Goal: Find specific page/section: Find specific page/section

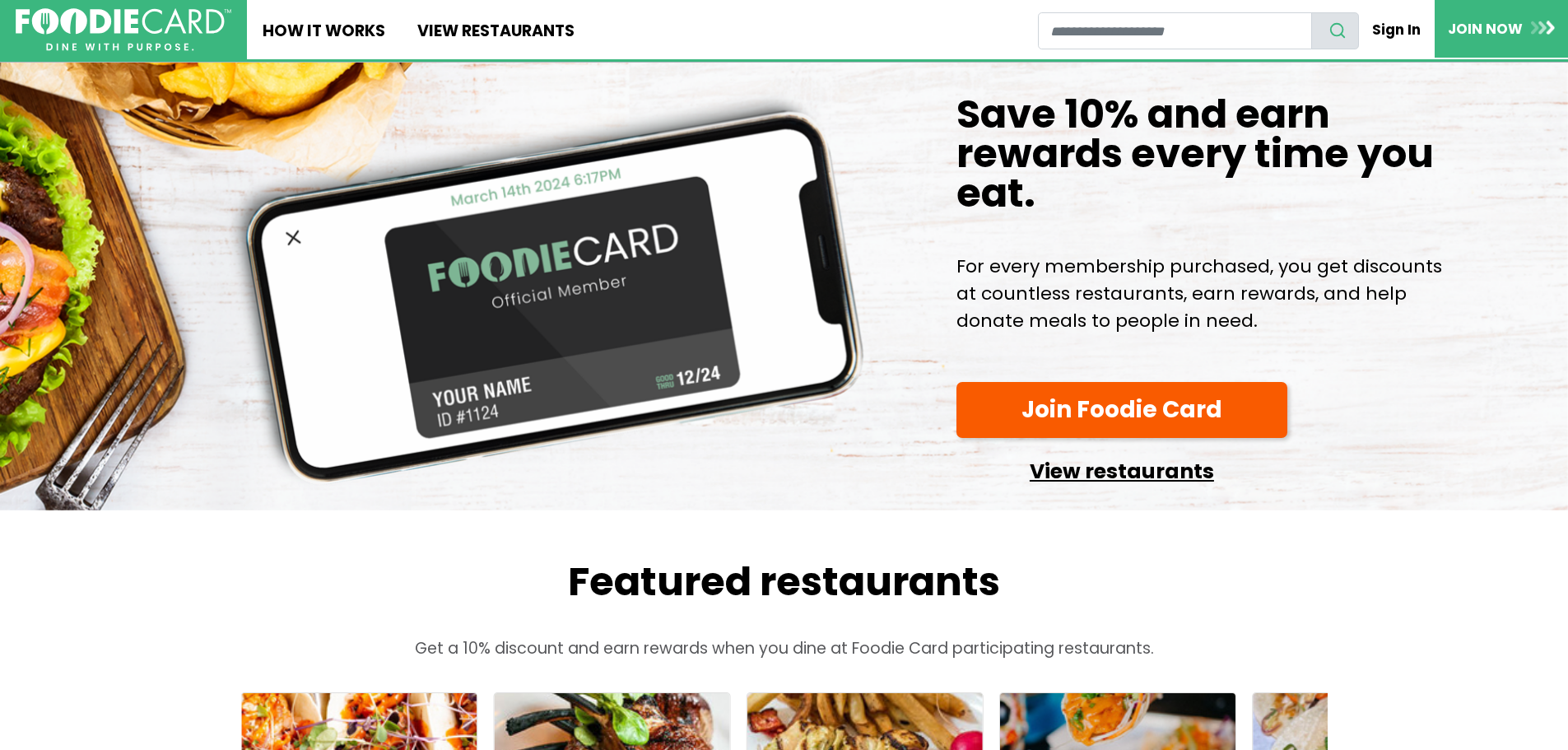
click at [1075, 488] on link "View restaurants" at bounding box center [1122, 467] width 331 height 42
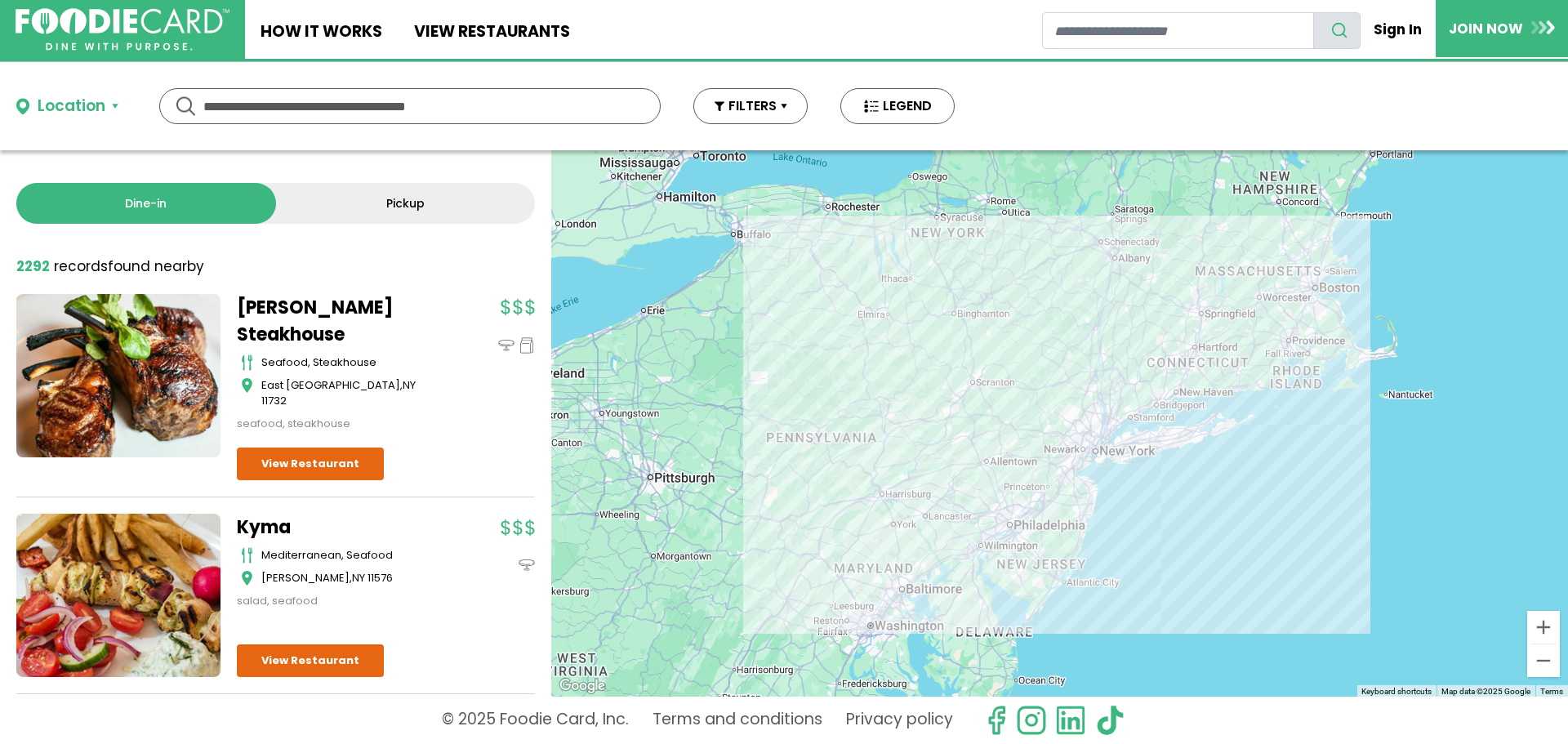
click at [396, 109] on input "text" at bounding box center [410, 106] width 413 height 34
click at [783, 108] on button "FILTERS" at bounding box center [751, 106] width 114 height 36
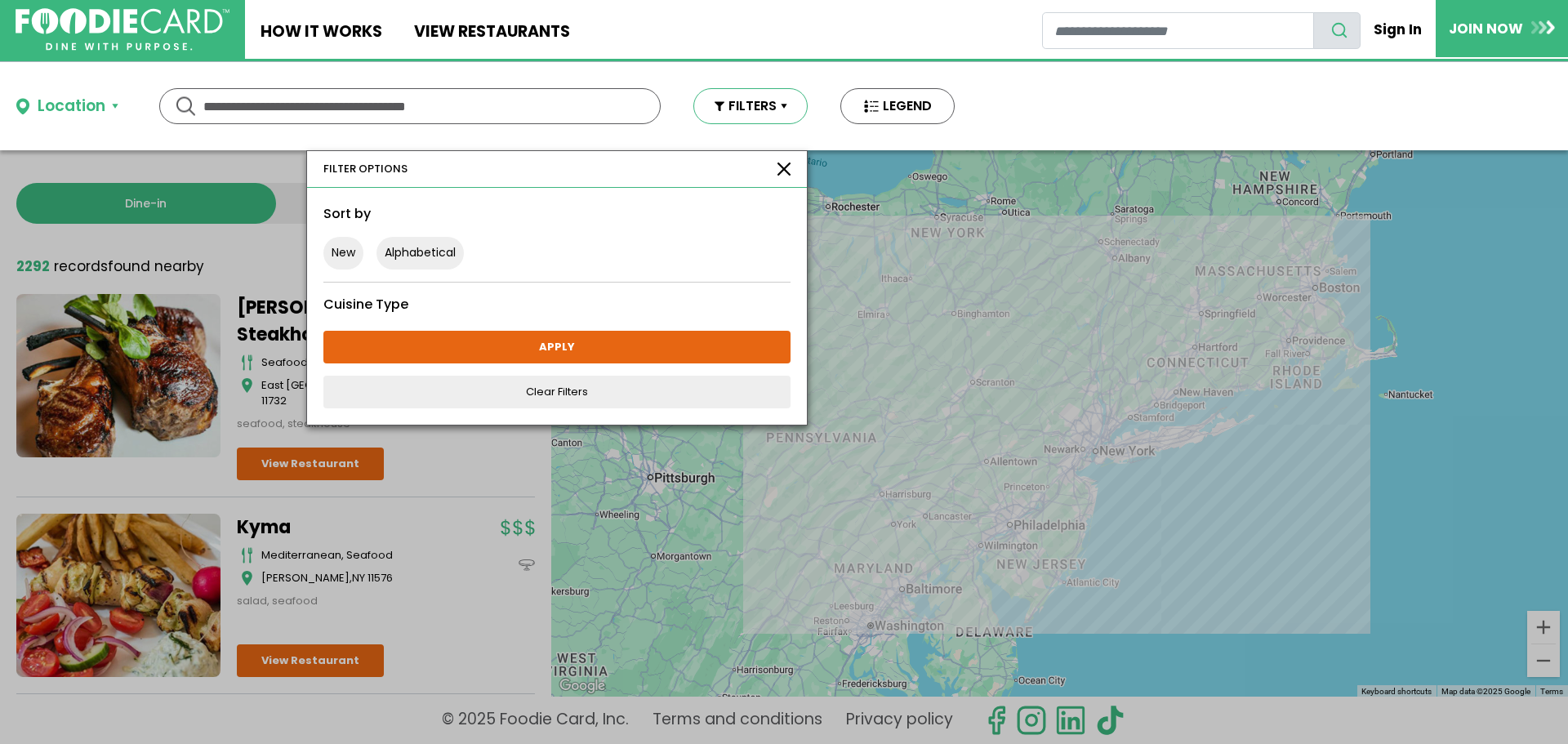
click at [783, 108] on button "FILTERS" at bounding box center [751, 106] width 114 height 36
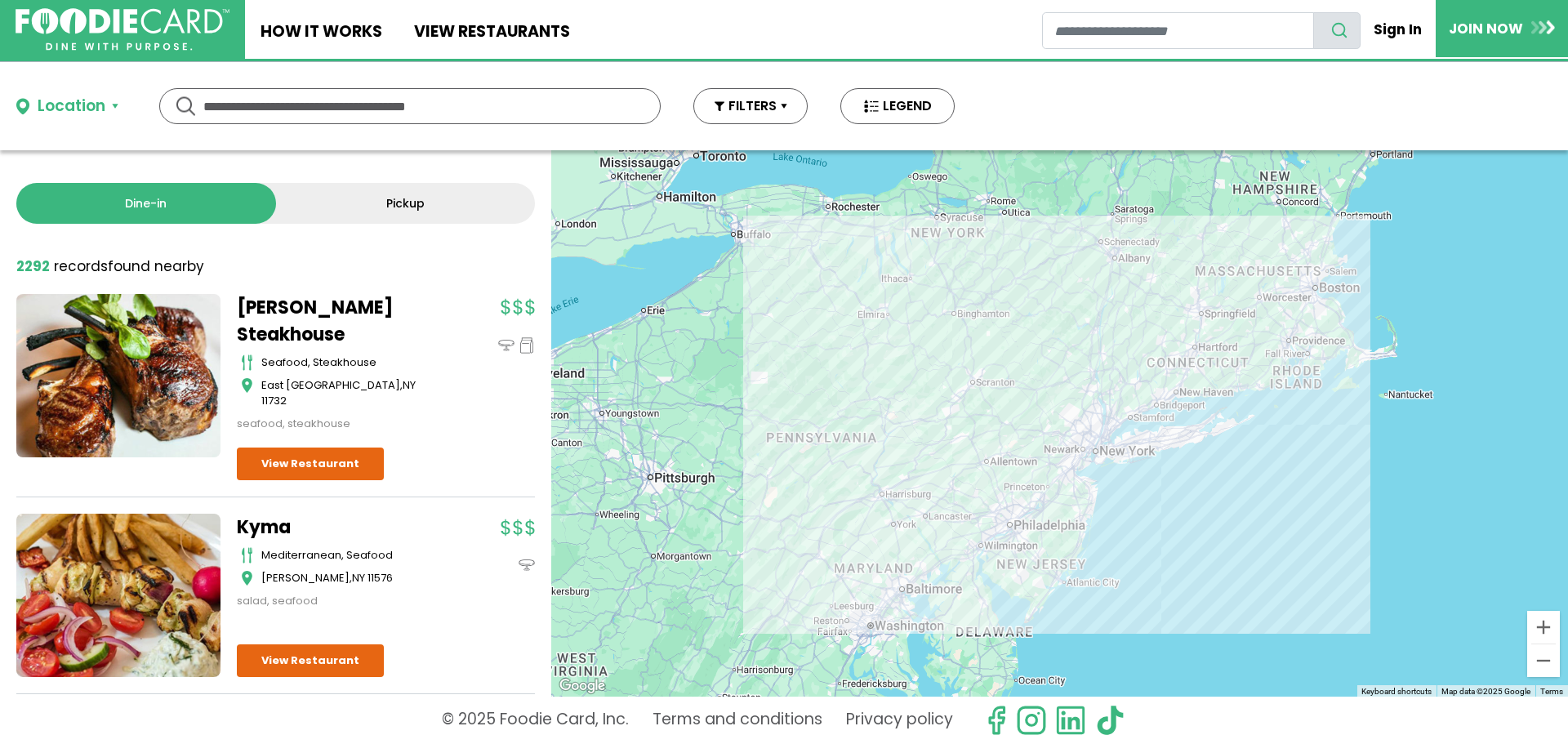
click at [382, 110] on input "text" at bounding box center [410, 106] width 413 height 34
click at [75, 110] on div "Location" at bounding box center [71, 107] width 67 height 24
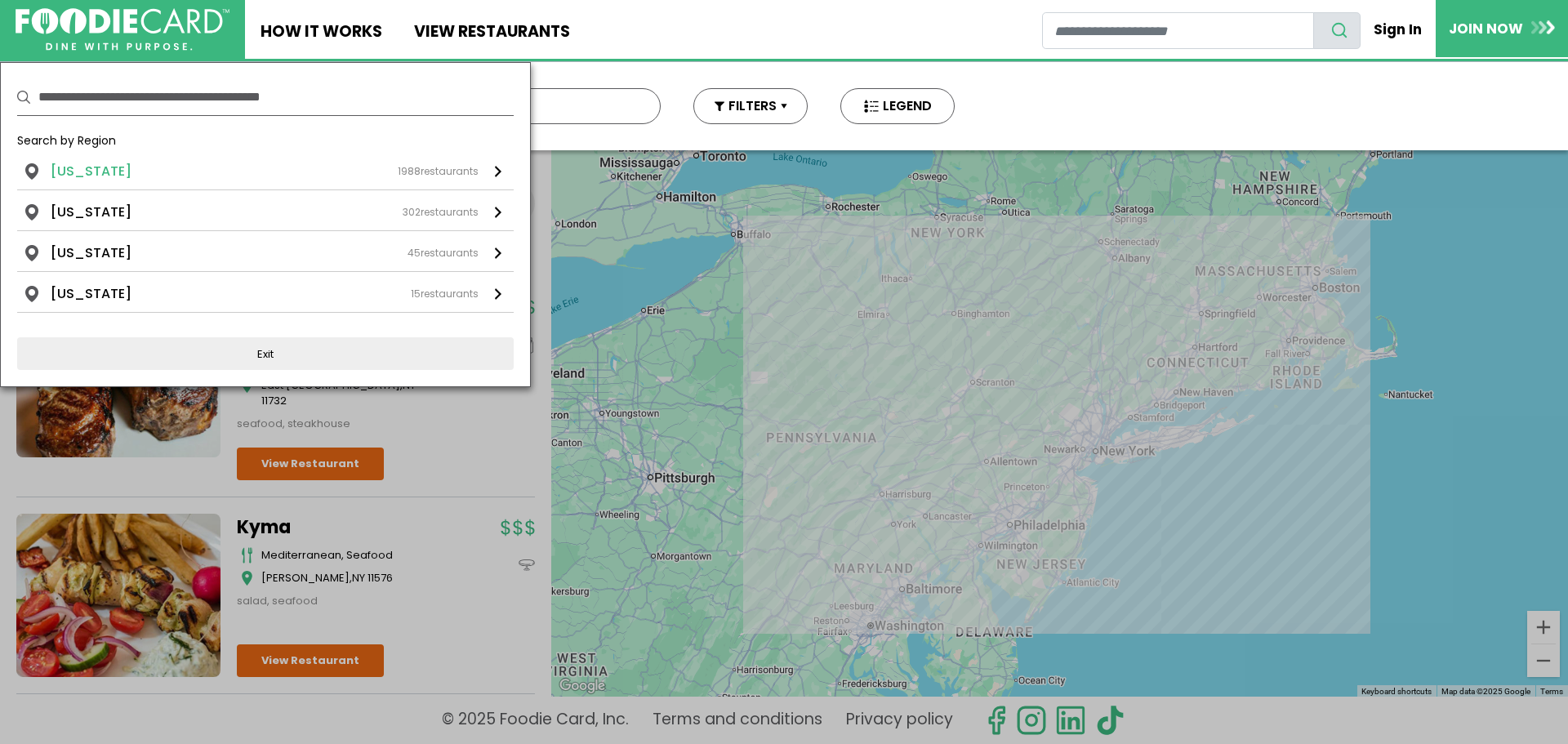
click at [78, 171] on li "[US_STATE]" at bounding box center [91, 171] width 81 height 20
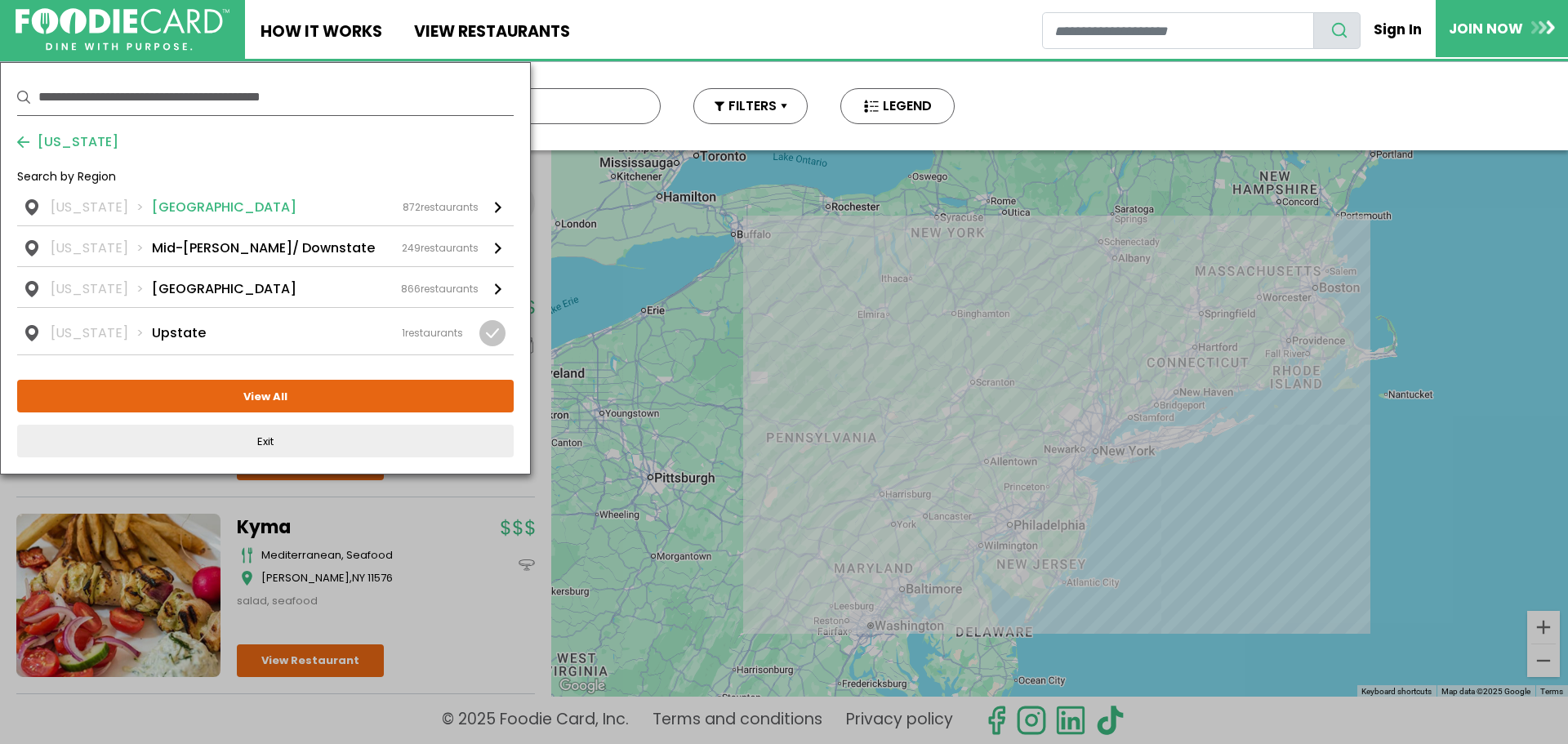
click at [79, 202] on li "[US_STATE]" at bounding box center [101, 207] width 102 height 20
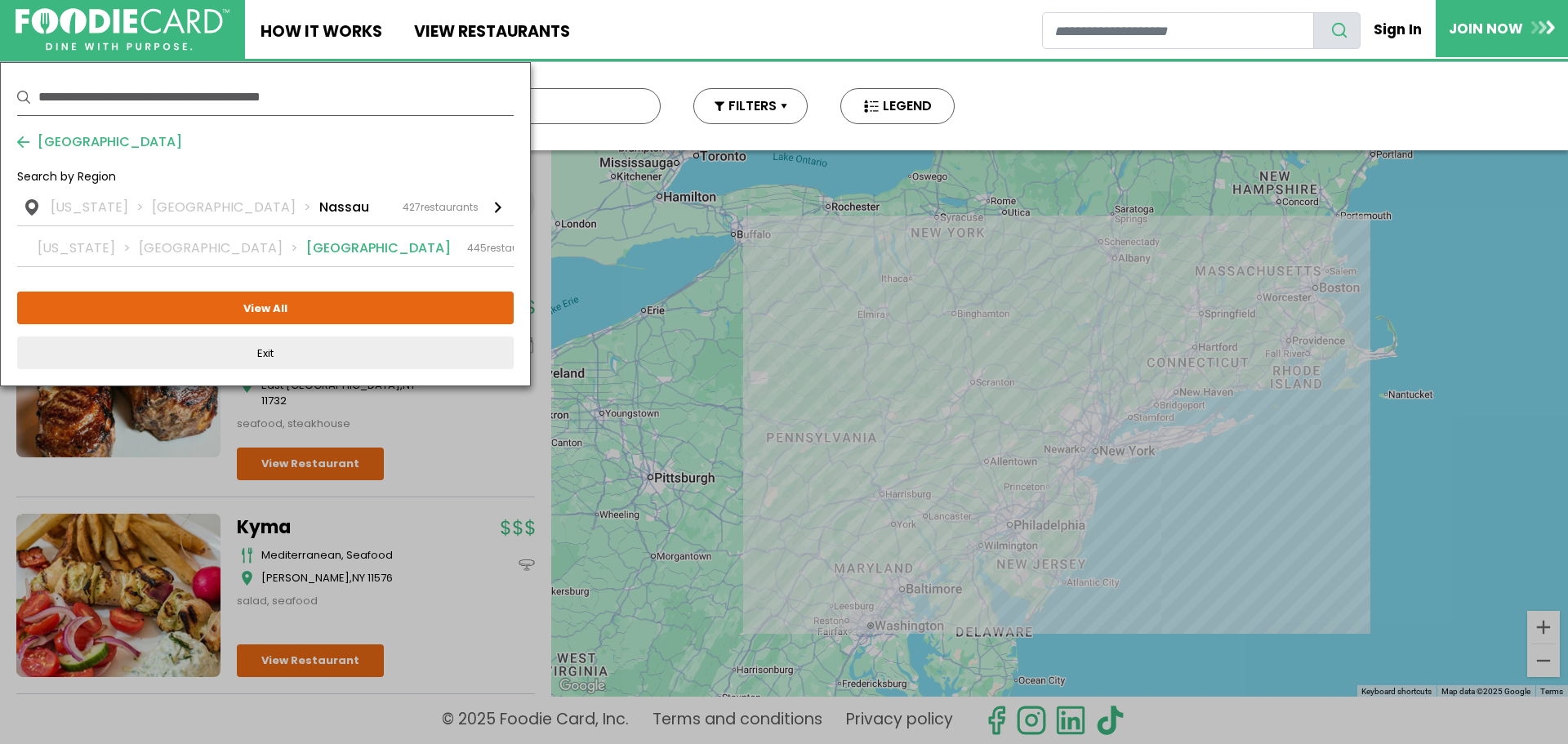
click at [84, 251] on li "[US_STATE]" at bounding box center [88, 248] width 102 height 20
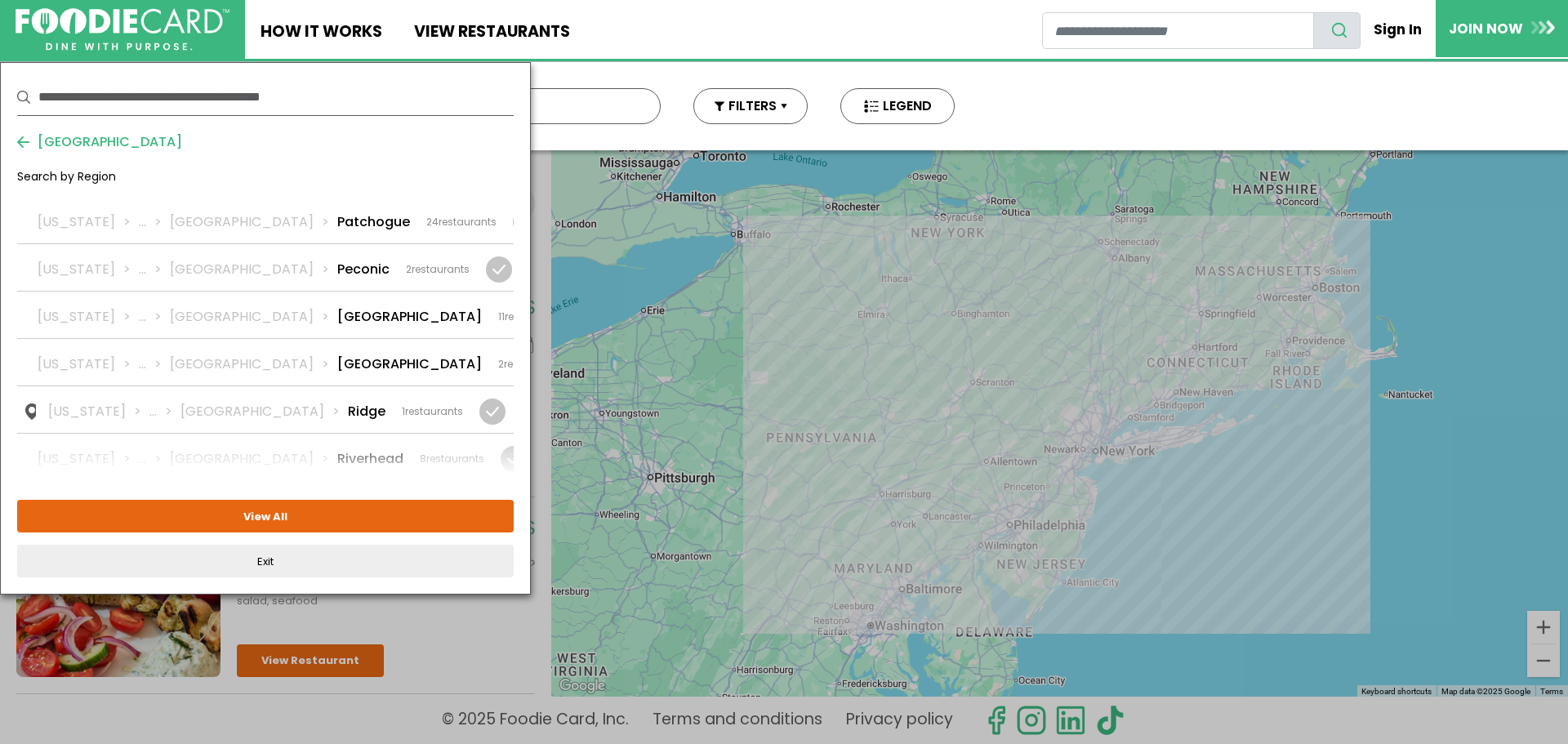
scroll to position [2695, 0]
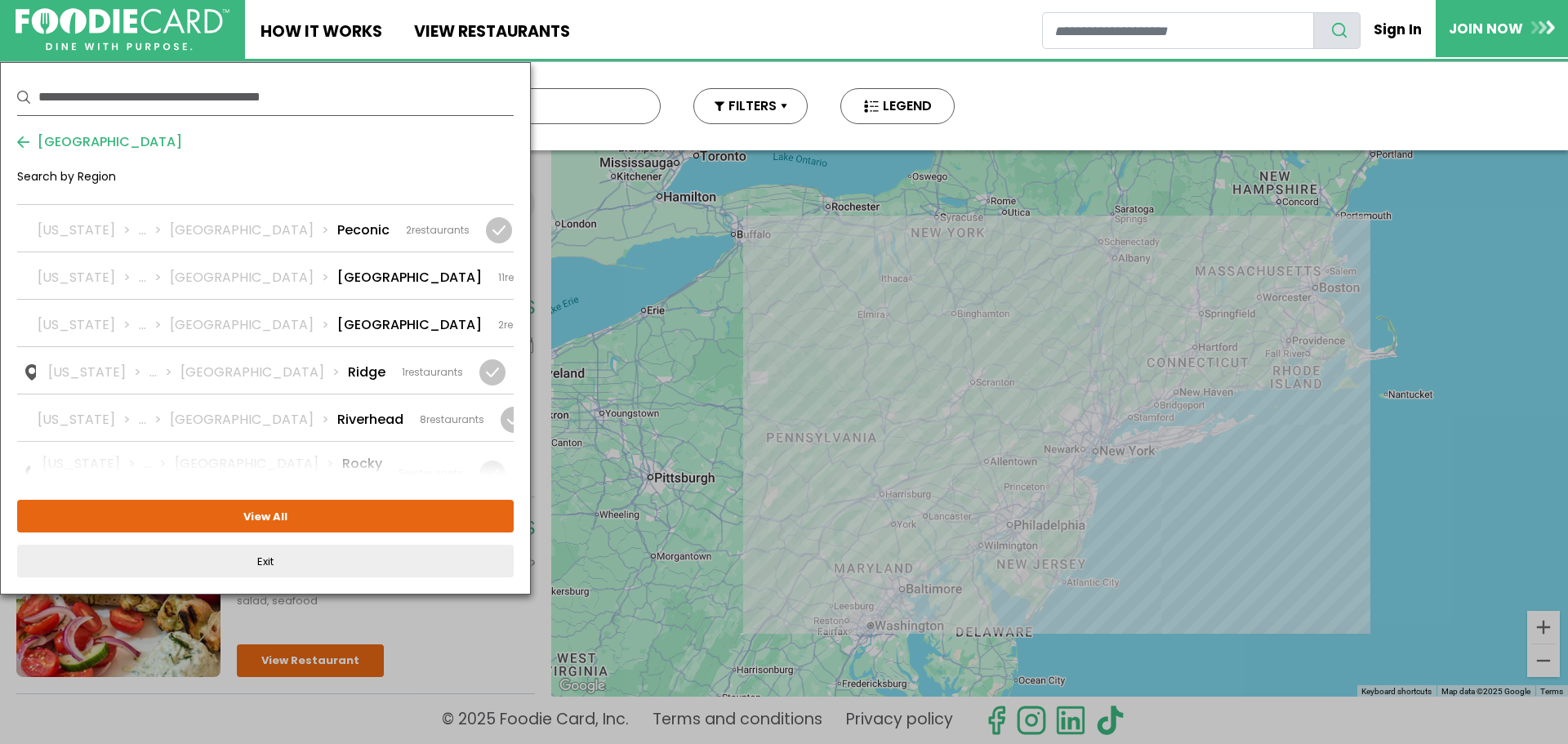
click at [73, 518] on li "[US_STATE]" at bounding box center [88, 527] width 102 height 20
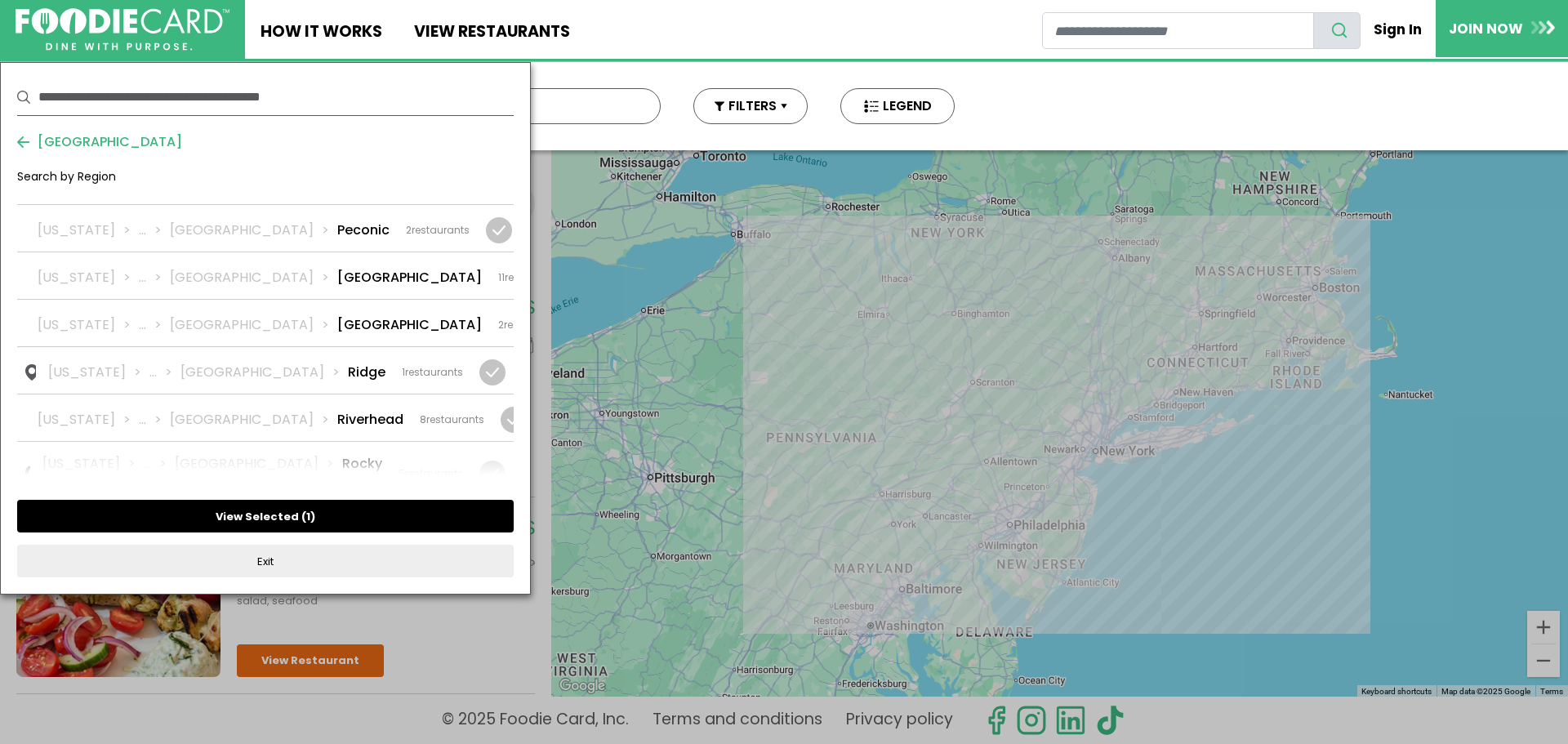
click at [138, 513] on button "View Selected ( 1 )" at bounding box center [265, 516] width 496 height 32
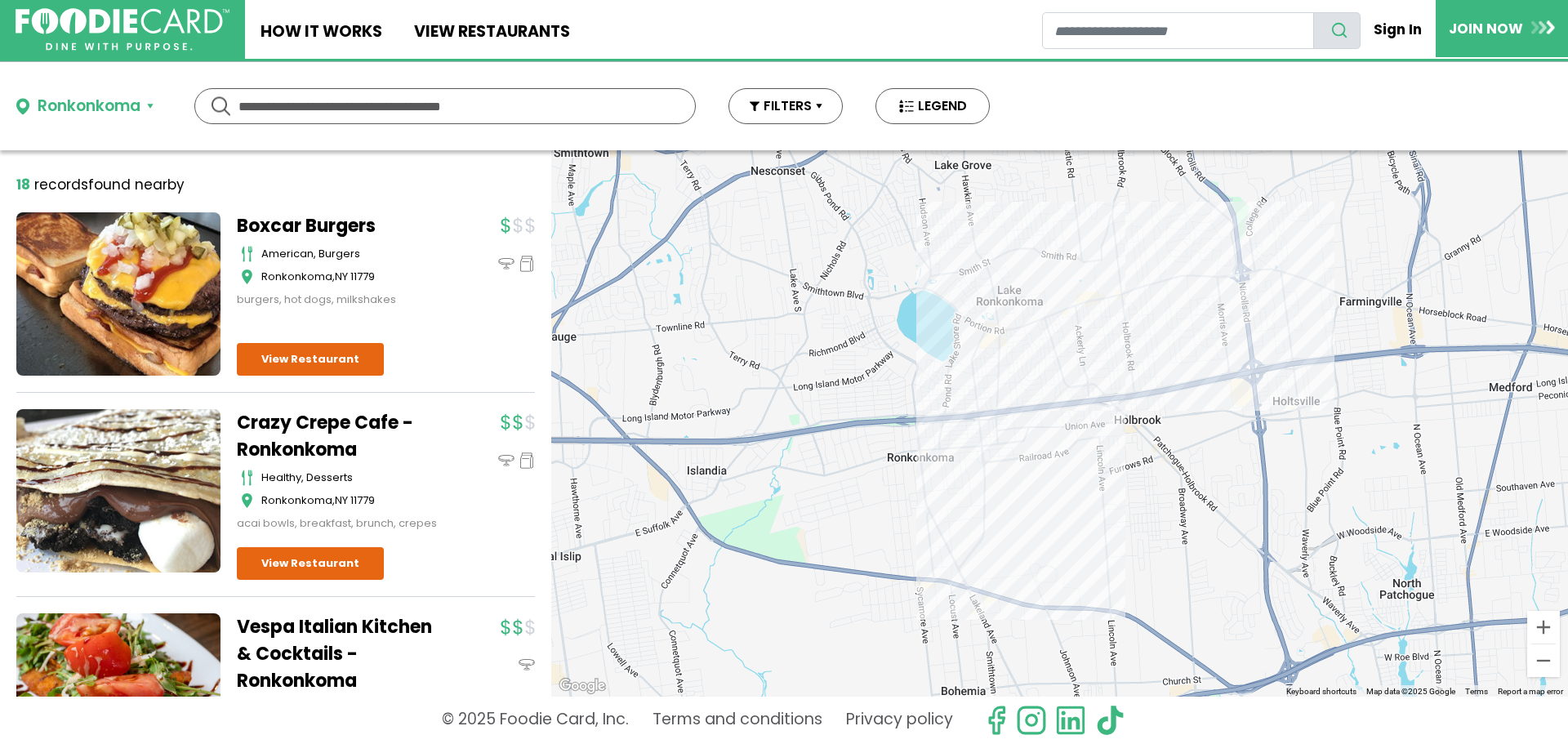
scroll to position [0, 0]
